Goal: Transaction & Acquisition: Book appointment/travel/reservation

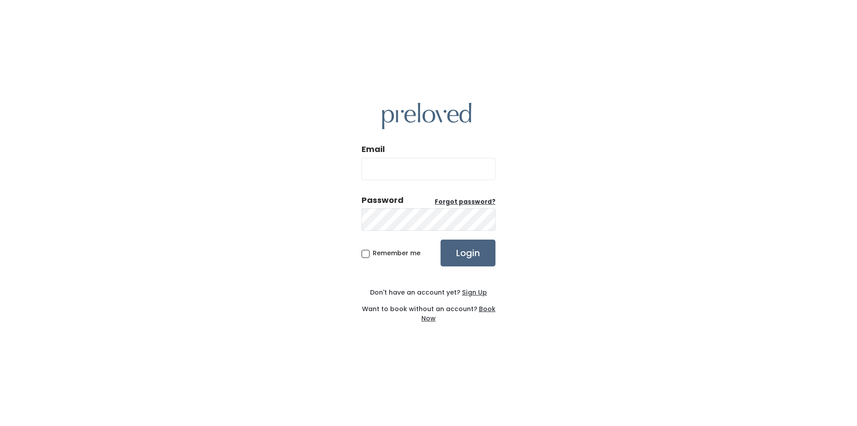
type input "cindyspurses@gmail.com"
click at [474, 259] on input "Login" at bounding box center [468, 252] width 55 height 27
click at [451, 244] on input "Login" at bounding box center [468, 252] width 55 height 27
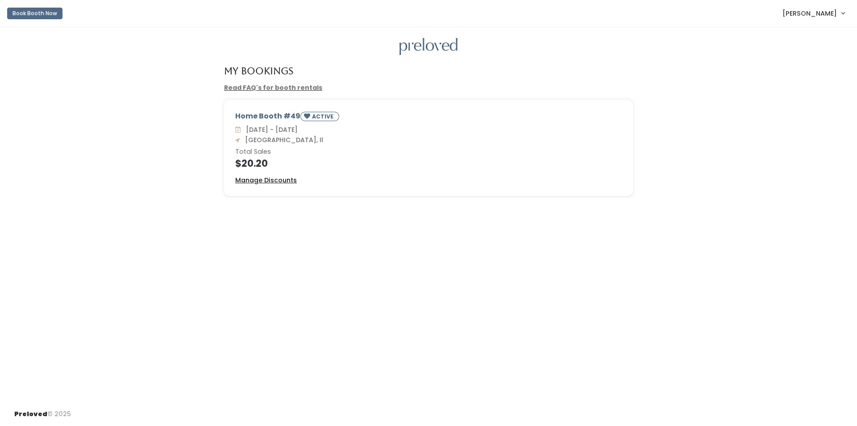
click at [280, 179] on u "Manage Discounts" at bounding box center [266, 179] width 62 height 9
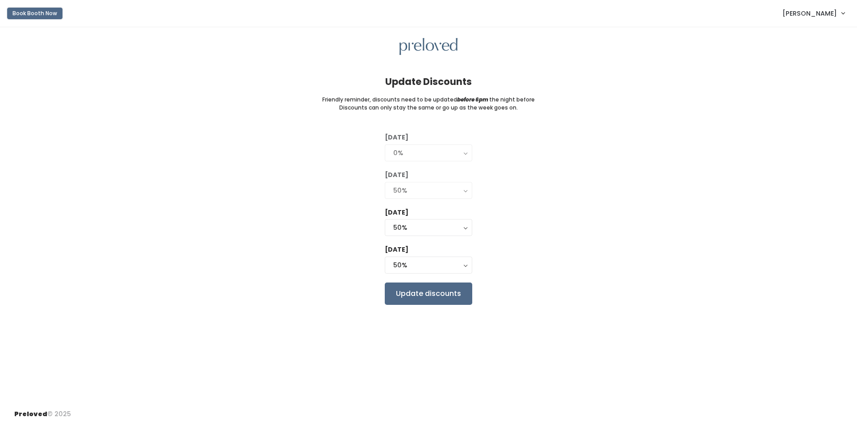
click at [14, 8] on button "Book Booth Now" at bounding box center [34, 14] width 55 height 12
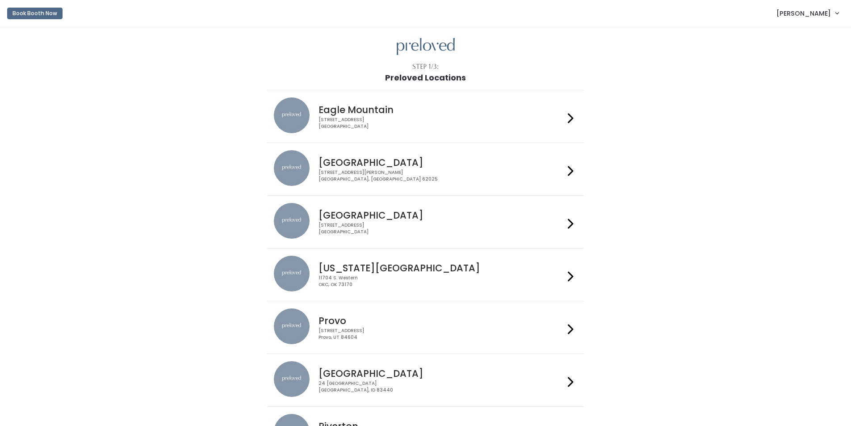
click at [368, 180] on div "1500 Troy Road, Unit A‑B Edwardsville, IL 62025" at bounding box center [441, 175] width 246 height 13
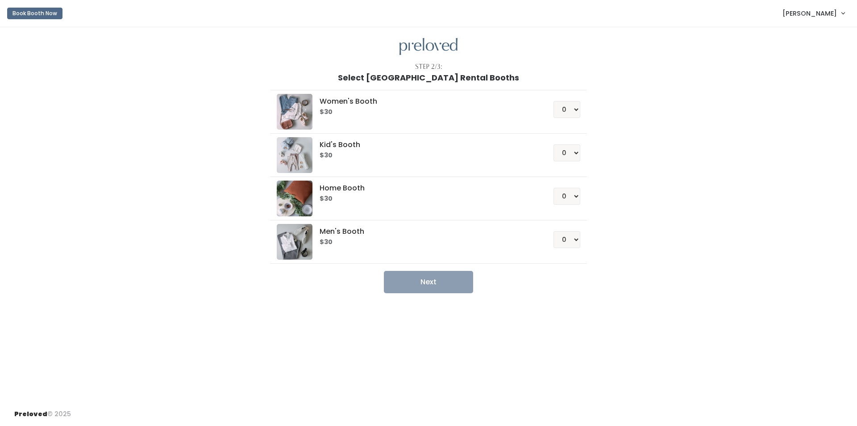
click at [390, 116] on h6 "$30" at bounding box center [426, 112] width 212 height 7
click at [575, 193] on select "0 1 2 3 4" at bounding box center [567, 196] width 27 height 17
select select "1"
click at [554, 188] on select "0 1 2 3 4" at bounding box center [567, 196] width 27 height 17
click at [446, 282] on button "Next" at bounding box center [428, 282] width 89 height 22
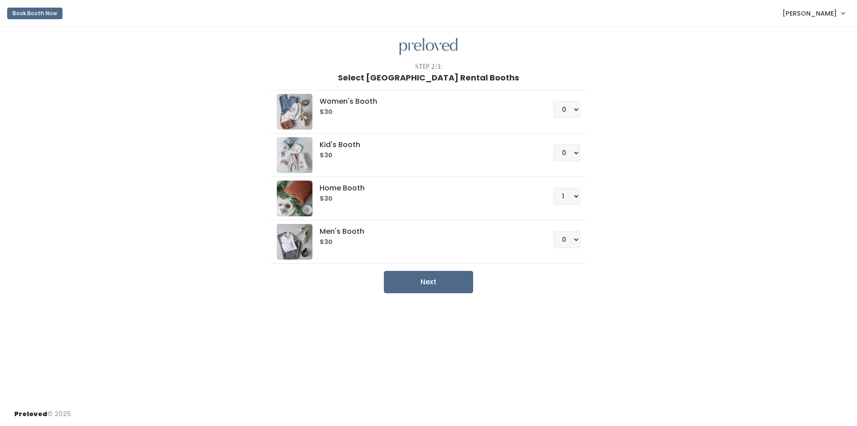
drag, startPoint x: 567, startPoint y: 309, endPoint x: 100, endPoint y: 79, distance: 520.6
click at [100, 79] on div "Select Edwardsville Rental Booths" at bounding box center [428, 77] width 829 height 9
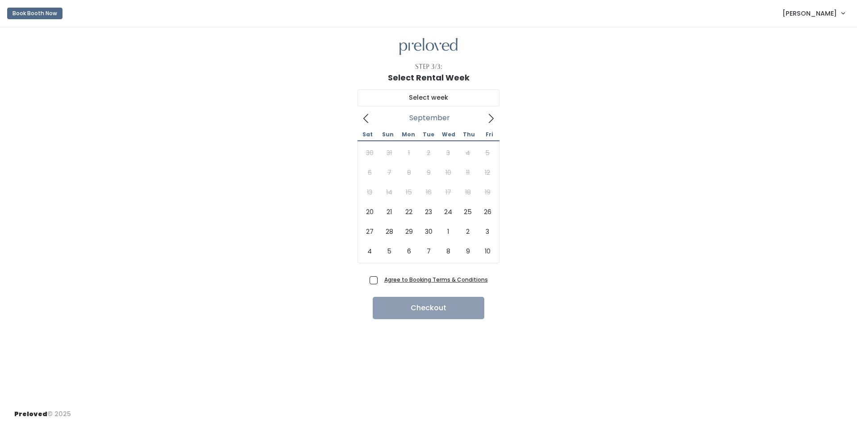
click at [491, 117] on icon at bounding box center [491, 118] width 10 height 10
type input "November 15 to November 21"
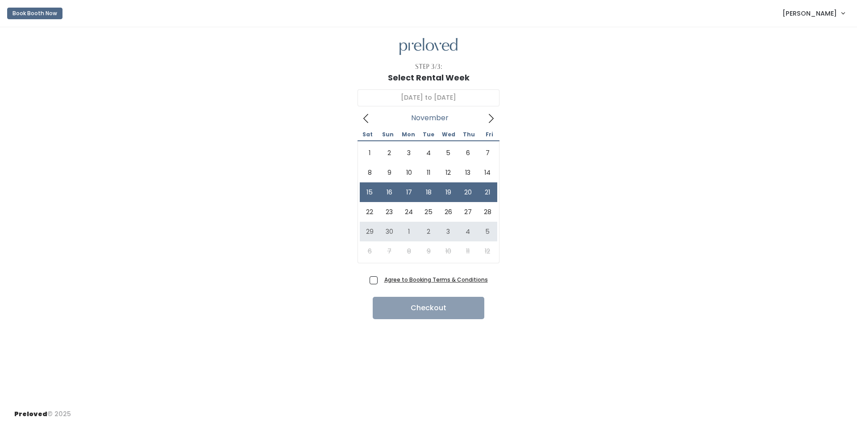
click at [381, 279] on span "Agree to Booking Terms & Conditions" at bounding box center [434, 279] width 107 height 9
click at [381, 279] on input "Agree to Booking Terms & Conditions" at bounding box center [384, 278] width 6 height 6
checkbox input "true"
click at [413, 309] on button "Checkout" at bounding box center [429, 308] width 112 height 22
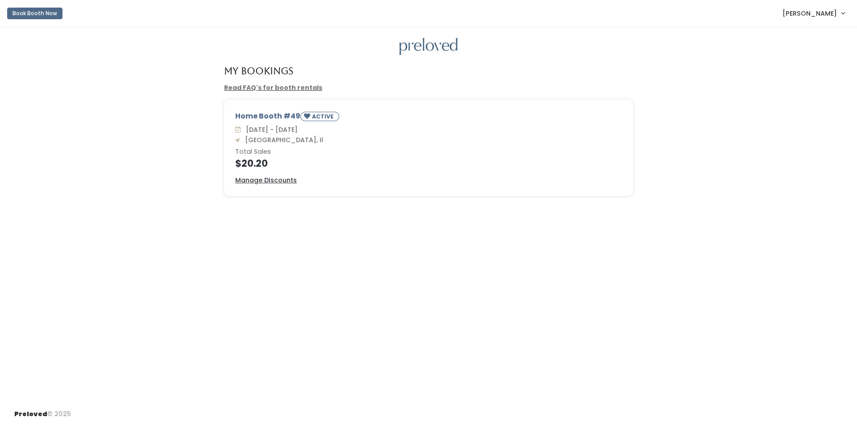
click at [839, 16] on link "[PERSON_NAME]" at bounding box center [814, 13] width 80 height 19
click at [823, 50] on link "Account settings" at bounding box center [813, 51] width 80 height 16
